Goal: Transaction & Acquisition: Purchase product/service

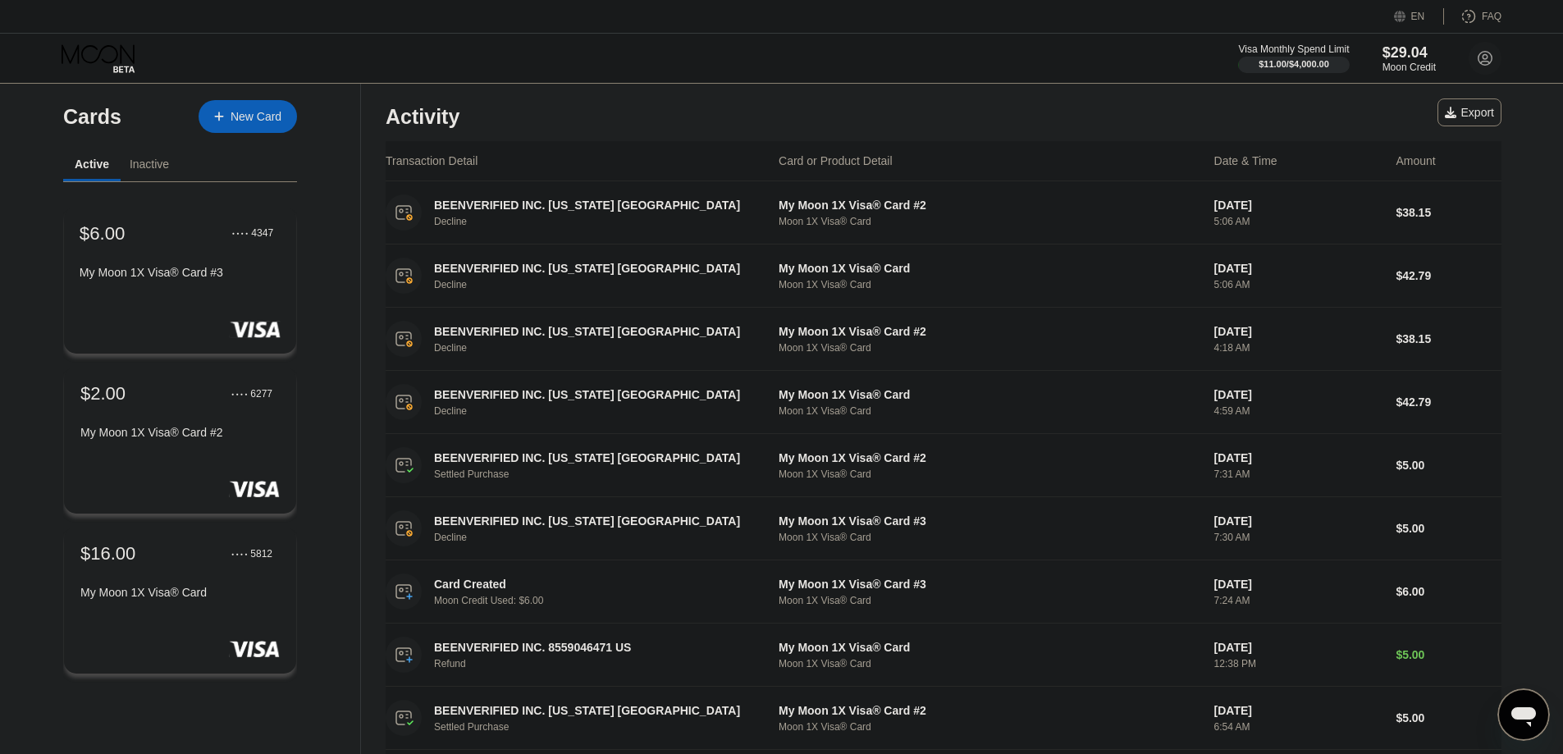
click at [240, 244] on div "● ● ● ● 4347" at bounding box center [253, 232] width 57 height 21
click at [254, 103] on div "New Card" at bounding box center [248, 116] width 98 height 33
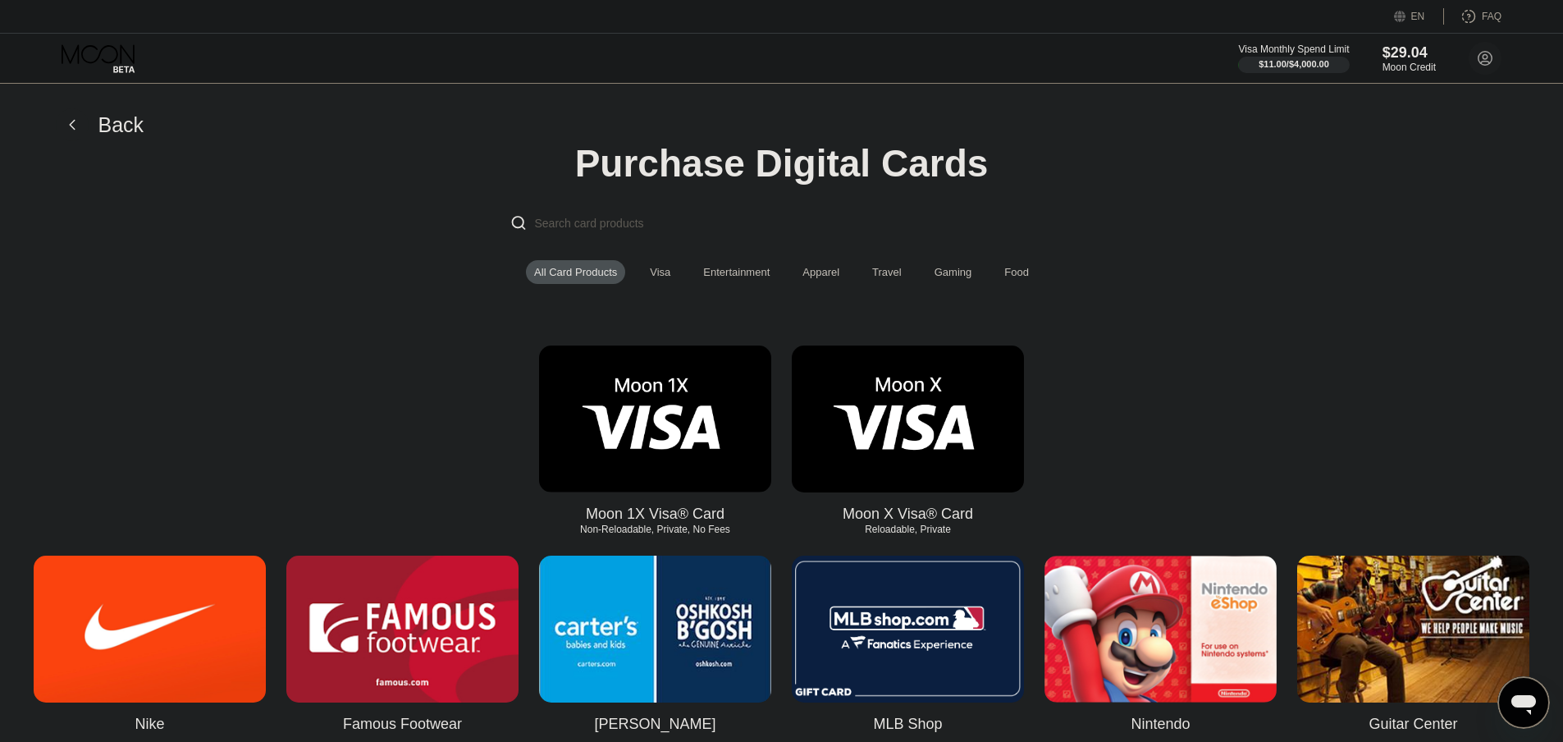
click at [679, 427] on img at bounding box center [655, 418] width 232 height 147
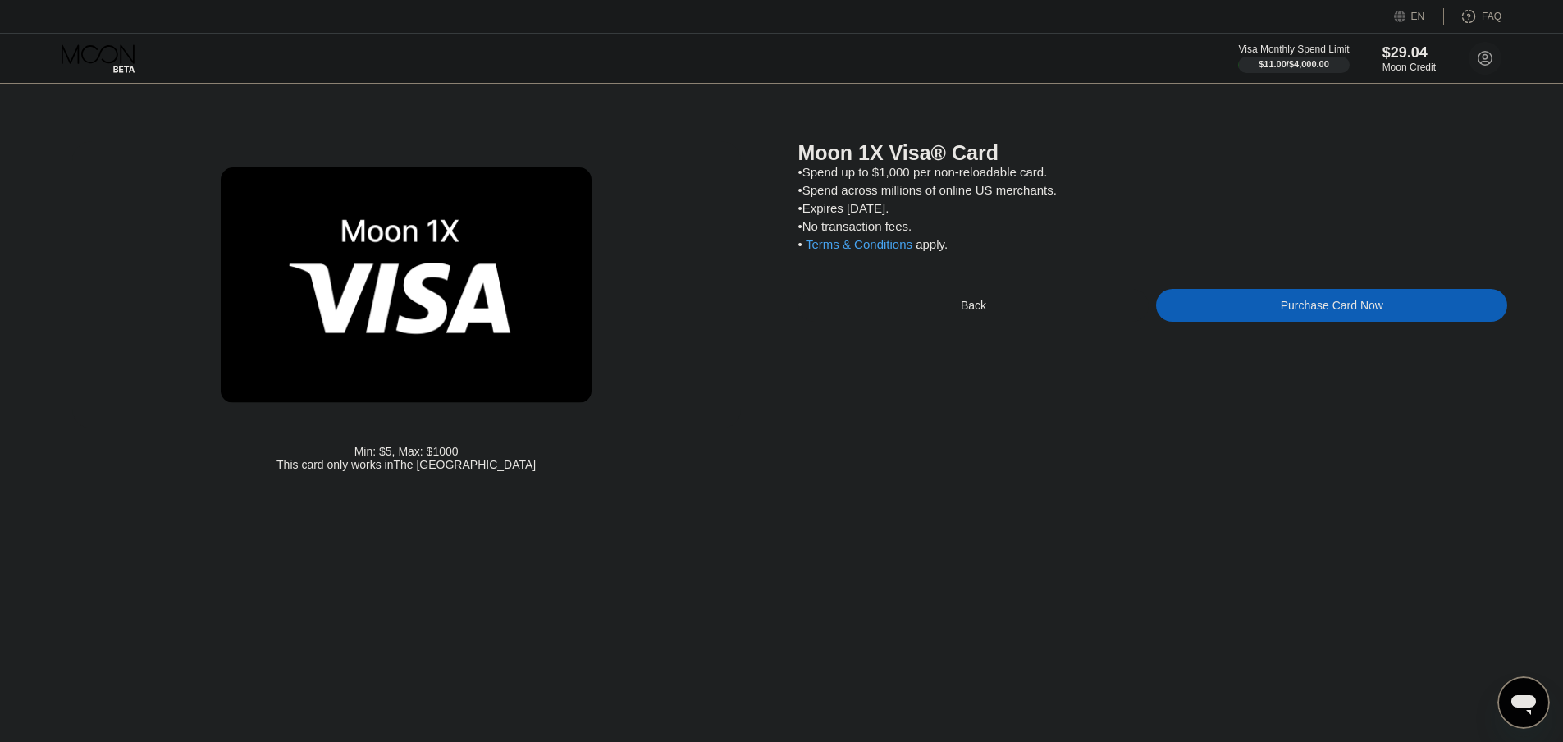
click at [1274, 312] on div "Purchase Card Now" at bounding box center [1331, 305] width 351 height 33
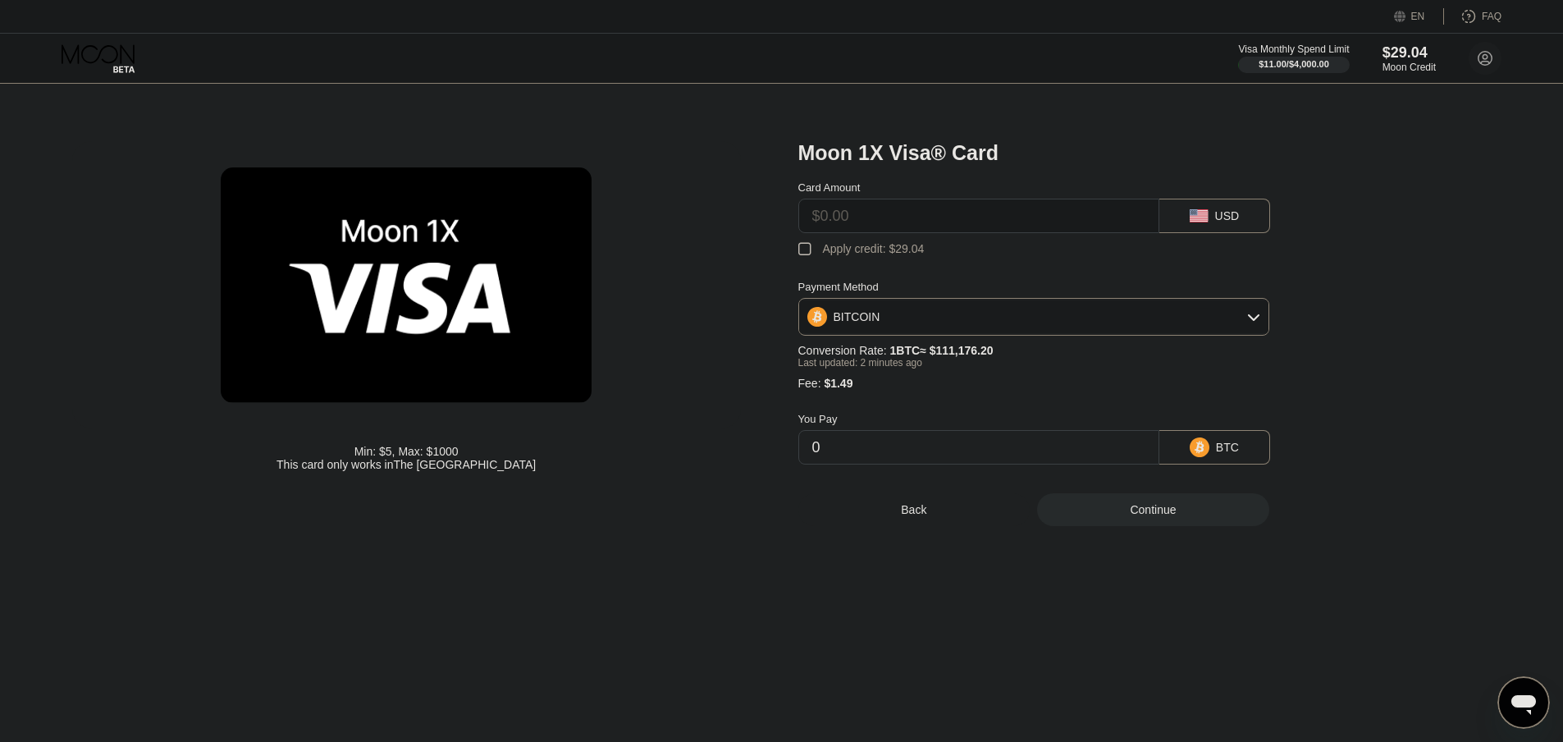
click at [897, 217] on input "text" at bounding box center [978, 215] width 333 height 33
type input "$8"
type input "0.00008536"
type input "$8"
click at [886, 255] on div "Apply credit: $9.49" at bounding box center [870, 248] width 95 height 13
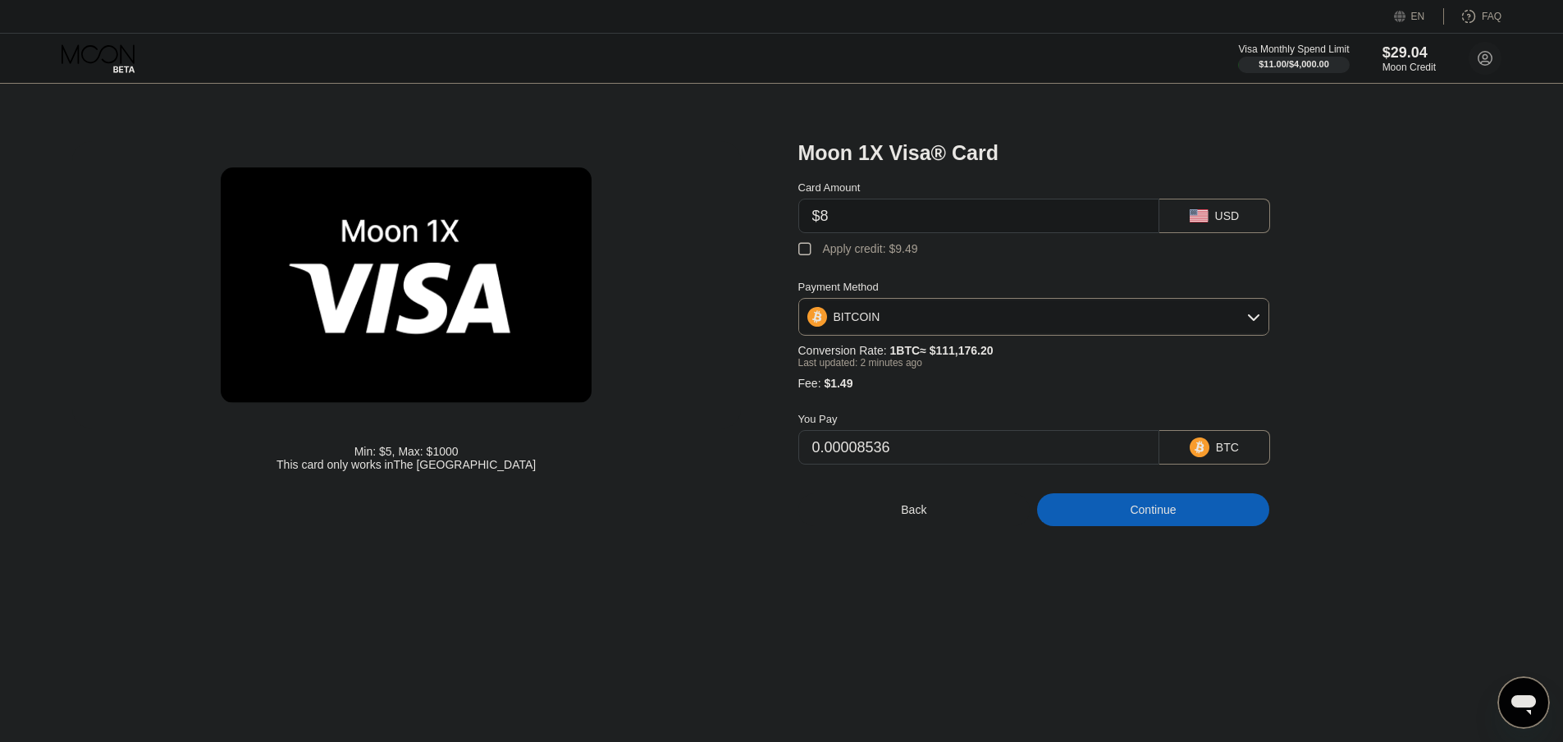
type input "0"
click at [1120, 526] on div "Continue" at bounding box center [1153, 509] width 232 height 33
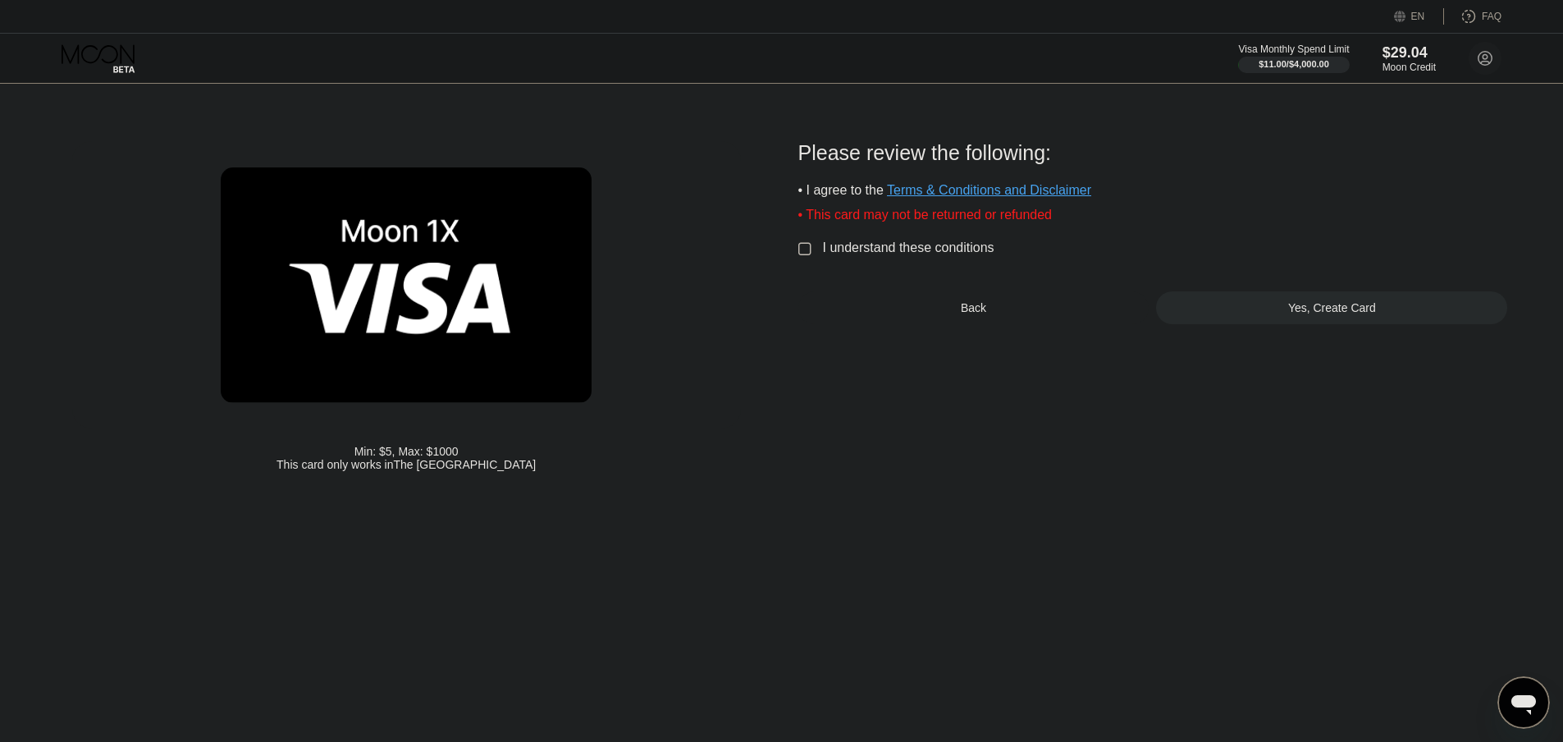
click at [880, 246] on div "Please review the following: • I agree to the Terms & Conditions and Disclaimer…" at bounding box center [1153, 232] width 710 height 183
click at [874, 254] on div "I understand these conditions" at bounding box center [908, 247] width 171 height 15
drag, startPoint x: 1247, startPoint y: 327, endPoint x: 1219, endPoint y: 331, distance: 28.1
click at [1186, 356] on div "Please review the following: • I agree to the Terms & Conditions and Disclaimer…" at bounding box center [1153, 310] width 710 height 338
click at [1220, 324] on div "Yes, Create Card" at bounding box center [1331, 307] width 351 height 33
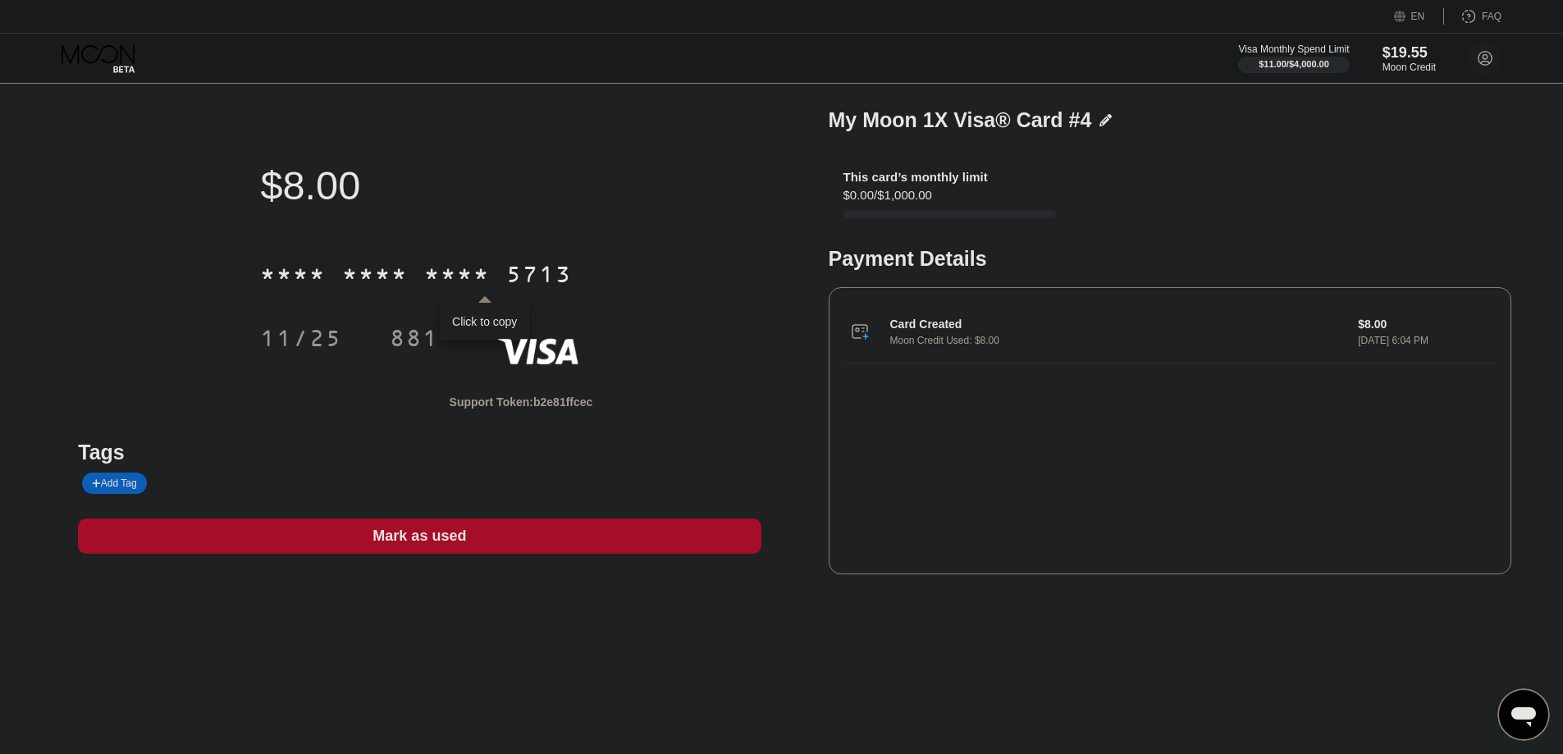
click at [502, 282] on div "* * * * * * * * * * * * 5713" at bounding box center [415, 274] width 331 height 41
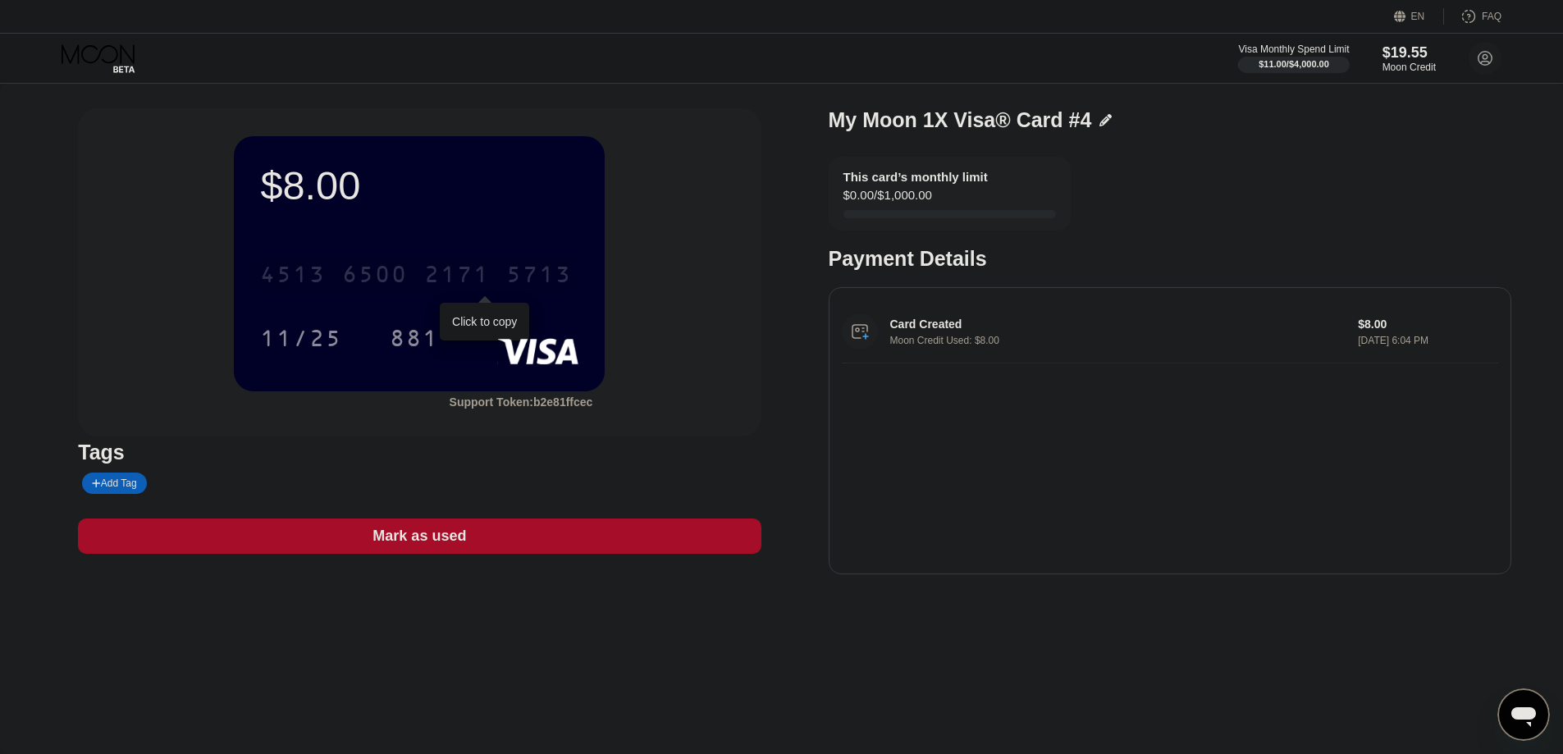
click at [513, 274] on div "5713" at bounding box center [539, 276] width 66 height 26
click at [335, 348] on div "11/25" at bounding box center [301, 340] width 82 height 26
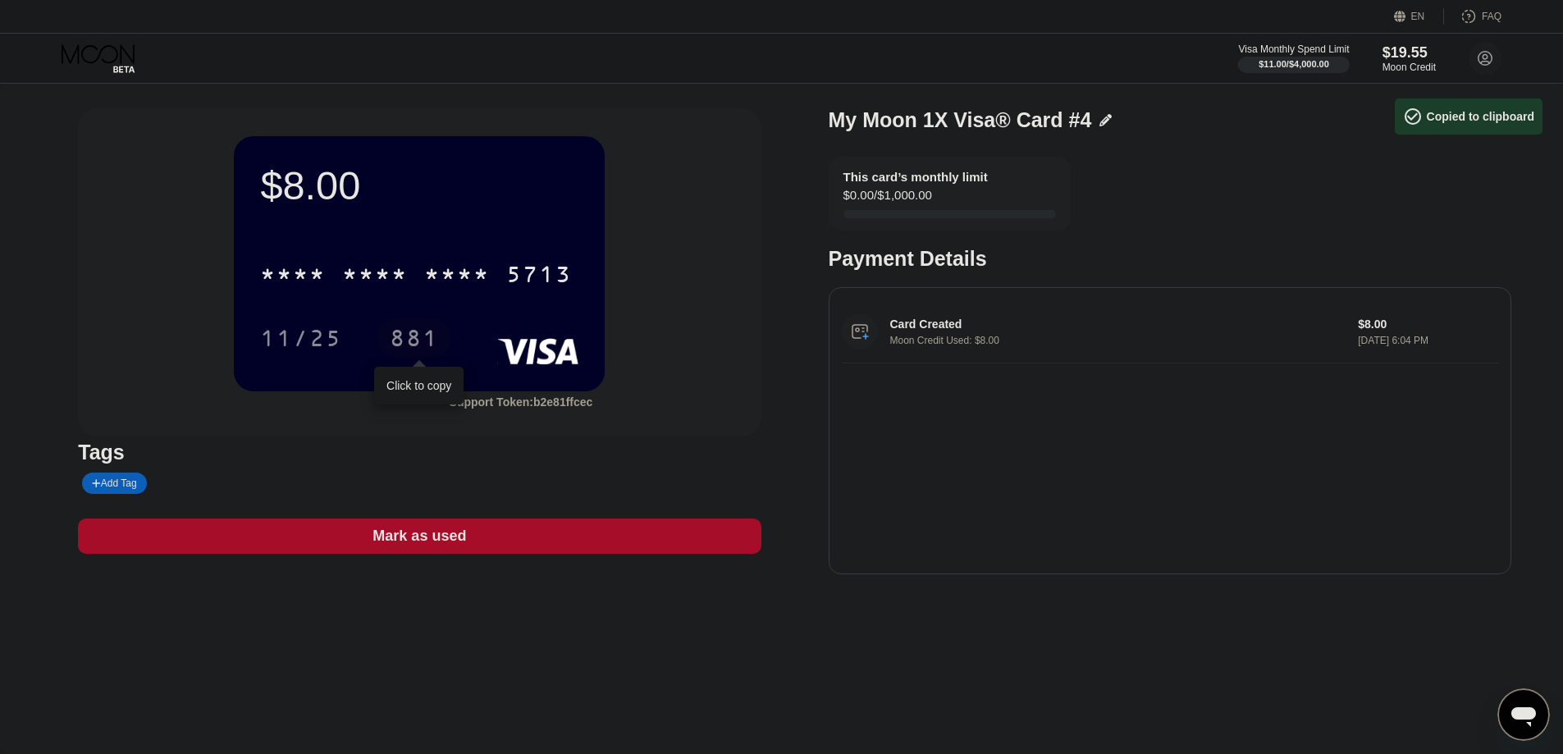
click at [413, 339] on div "881" at bounding box center [414, 340] width 49 height 26
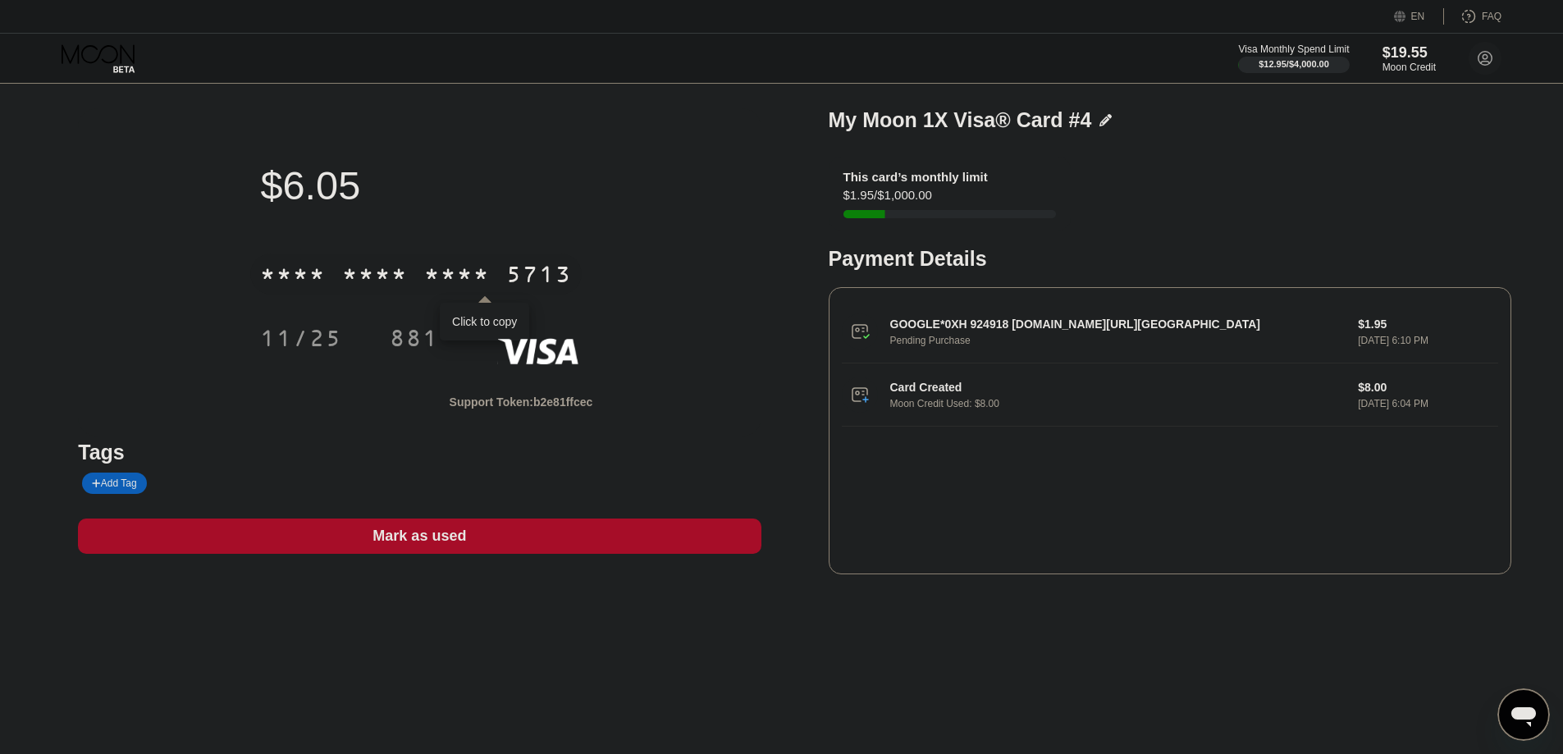
click at [441, 290] on div "* * * *" at bounding box center [457, 276] width 66 height 26
click at [334, 336] on div "11/25" at bounding box center [301, 340] width 82 height 26
click at [330, 341] on div "11/25" at bounding box center [301, 340] width 82 height 26
click at [404, 341] on div "881" at bounding box center [414, 340] width 49 height 26
